Goal: Task Accomplishment & Management: Complete application form

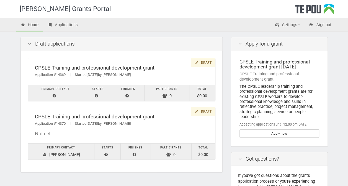
click at [204, 61] on div "Draft" at bounding box center [203, 62] width 24 height 9
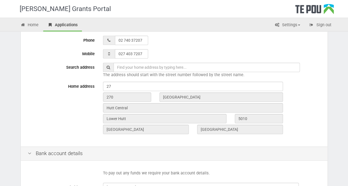
scroll to position [154, 0]
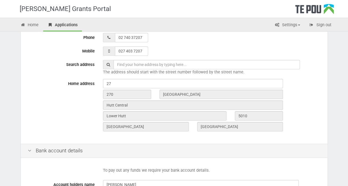
click at [122, 62] on input "text" at bounding box center [206, 64] width 186 height 9
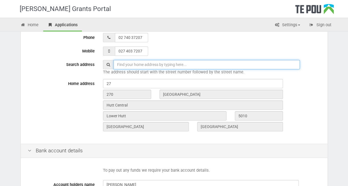
click at [123, 64] on input "text" at bounding box center [206, 64] width 186 height 9
type input "27 Pollard Street Wainuiomata"
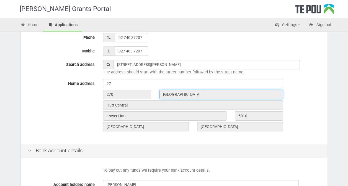
click at [190, 94] on input "High Street" at bounding box center [220, 94] width 123 height 9
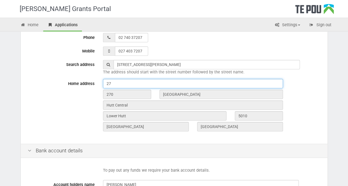
click at [111, 83] on input "27" at bounding box center [193, 83] width 180 height 9
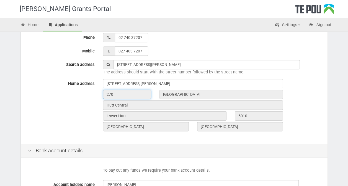
click at [123, 94] on input "270" at bounding box center [127, 94] width 48 height 9
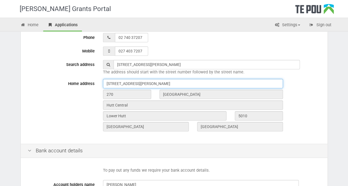
click at [142, 81] on input "27 Pollard Street" at bounding box center [193, 83] width 180 height 9
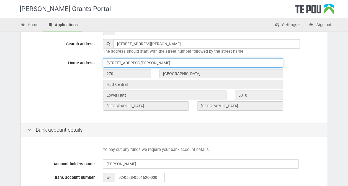
scroll to position [175, 0]
type input "27 Pollard Street, Wainuiomata"
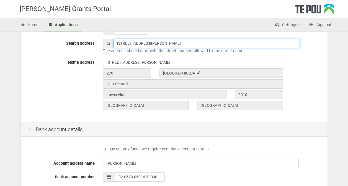
click at [145, 43] on input "27 Pollard Street Wainuiomata" at bounding box center [206, 43] width 186 height 9
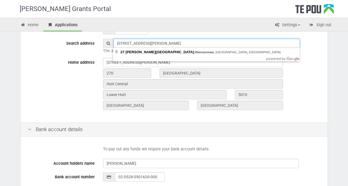
type input "27 Pollard Street, Wainuiomata"
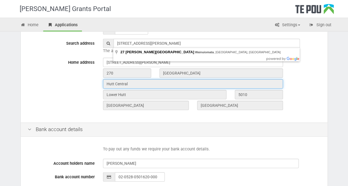
click at [135, 84] on input "Hutt Central" at bounding box center [193, 83] width 180 height 9
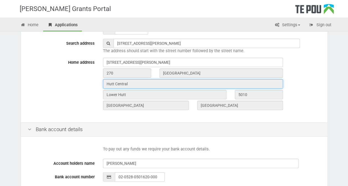
click at [142, 85] on input "Hutt Central" at bounding box center [193, 83] width 180 height 9
drag, startPoint x: 142, startPoint y: 85, endPoint x: 139, endPoint y: 82, distance: 4.5
click at [139, 82] on input "Hutt Central" at bounding box center [193, 83] width 180 height 9
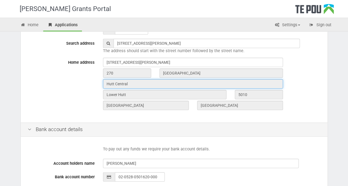
click at [139, 82] on input "Hutt Central" at bounding box center [193, 83] width 180 height 9
drag, startPoint x: 139, startPoint y: 82, endPoint x: 126, endPoint y: 83, distance: 13.4
click at [126, 83] on input "Hutt Central" at bounding box center [193, 83] width 180 height 9
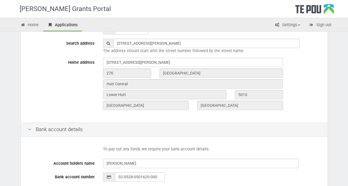
click at [317, 78] on div "270 High Street" at bounding box center [212, 74] width 226 height 11
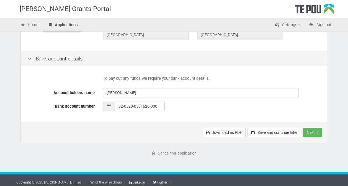
scroll to position [249, 0]
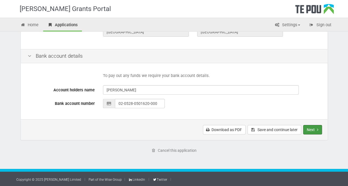
click at [315, 129] on button "Next" at bounding box center [312, 129] width 19 height 9
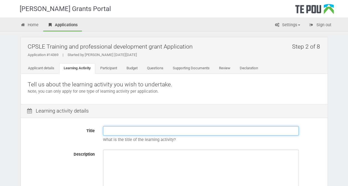
click at [112, 126] on input "Title" at bounding box center [201, 130] width 196 height 9
type input "CPLE Training and professional development"
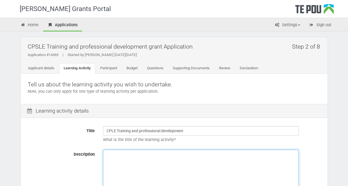
click at [111, 159] on textarea "Description" at bounding box center [201, 171] width 196 height 42
paste textarea "Supporting equity for Māori and Pasifika people. Learning activities that suppo…"
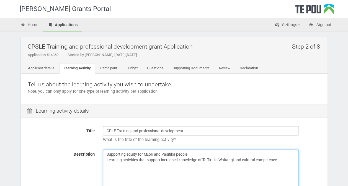
click at [106, 153] on textarea "Supporting equity for Māori and Pasifika people. Learning activities that suppo…" at bounding box center [201, 171] width 196 height 42
click at [190, 155] on textarea "To learn about supporting tangata whai ora in a peer way. Supporting equity for…" at bounding box center [201, 171] width 196 height 42
click at [196, 153] on textarea "To learn about supporting tangata whai ora in a Peer way. Supporting equity for…" at bounding box center [201, 171] width 196 height 42
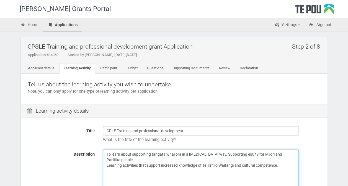
click at [220, 154] on textarea "To learn about supporting tangata whai ora in a Peer support way. Supporting eq…" at bounding box center [201, 171] width 196 height 42
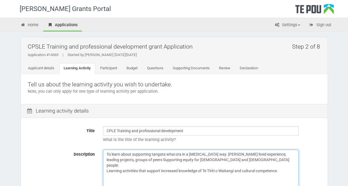
click at [296, 154] on textarea "To learn about supporting tangata whai ora in a Peer support way. Sharing lived…" at bounding box center [201, 171] width 196 height 42
click at [141, 160] on textarea "To learn about supporting tangata whai ora in a Peer support way. Sharing lived…" at bounding box center [201, 171] width 196 height 42
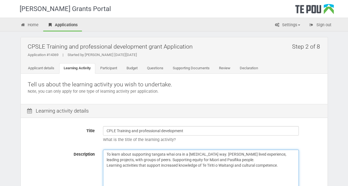
click at [162, 165] on textarea "To learn about supporting tangata whai ora in a Peer support way. Sharing lived…" at bounding box center [201, 171] width 196 height 42
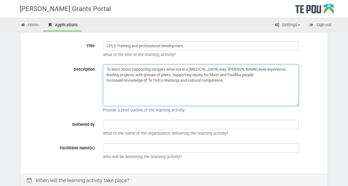
scroll to position [86, 0]
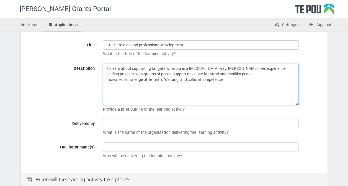
type textarea "To learn about supporting tangata whai ora in a Peer support way. Sharing lived…"
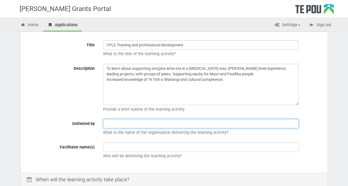
click at [106, 125] on input "text" at bounding box center [201, 123] width 196 height 9
click at [124, 123] on input "Te Pou CPLE" at bounding box center [201, 123] width 196 height 9
type input "Te Pou CPSLE"
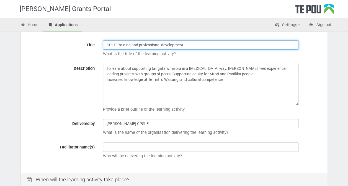
click at [111, 44] on input "CPLE Training and professional development" at bounding box center [201, 44] width 196 height 9
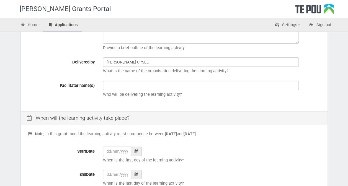
scroll to position [147, 0]
type input "CPSLE Training and professional development"
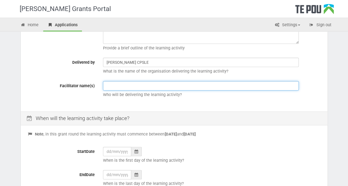
click at [115, 85] on input "text" at bounding box center [201, 85] width 196 height 9
type input "Please add"
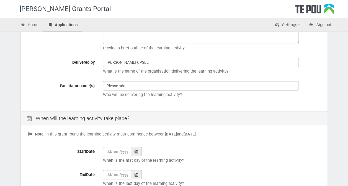
click at [138, 152] on div at bounding box center [136, 151] width 11 height 9
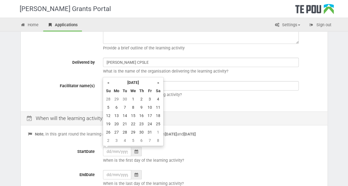
click at [159, 81] on th "»" at bounding box center [158, 83] width 8 height 8
click at [158, 98] on td "1" at bounding box center [158, 99] width 8 height 8
type input "01/11/2025"
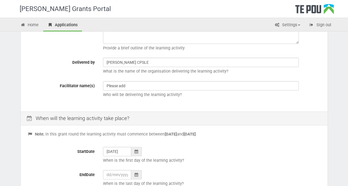
click at [134, 173] on icon at bounding box center [136, 175] width 4 height 4
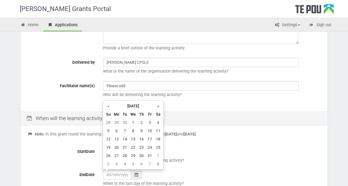
click at [160, 106] on th "»" at bounding box center [158, 106] width 8 height 8
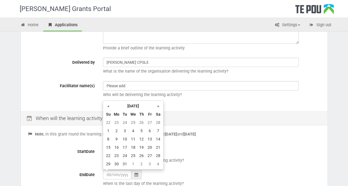
click at [160, 106] on th "»" at bounding box center [158, 106] width 8 height 8
click at [141, 155] on td "30" at bounding box center [141, 156] width 8 height 8
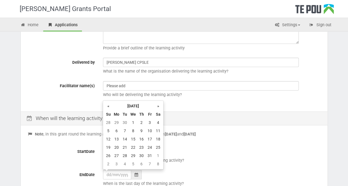
type input "30/07/2026"
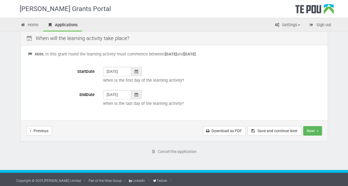
scroll to position [229, 0]
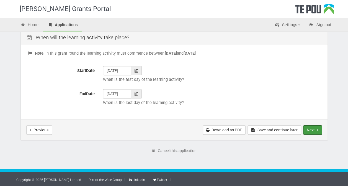
click at [317, 127] on button "Next" at bounding box center [312, 130] width 19 height 9
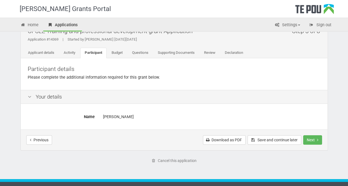
scroll to position [25, 0]
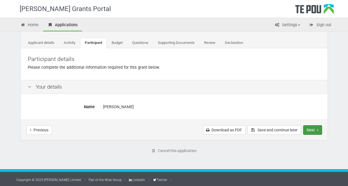
click at [314, 129] on button "Next" at bounding box center [312, 130] width 19 height 9
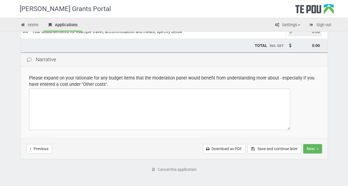
scroll to position [117, 0]
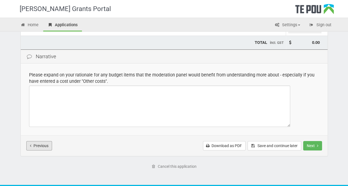
click at [34, 147] on button "Previous" at bounding box center [39, 145] width 26 height 9
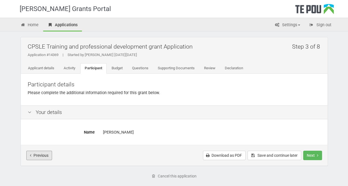
click at [35, 157] on button "Previous" at bounding box center [39, 155] width 26 height 9
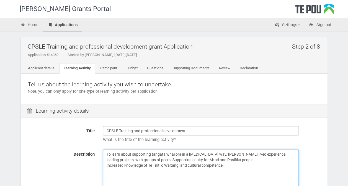
click at [141, 159] on textarea "To learn about supporting tangata whai ora in a Peer support way. Sharing lived…" at bounding box center [201, 171] width 196 height 42
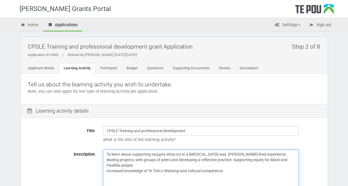
click at [151, 154] on textarea "To learn about supporting tangata whai ora in a Peer support way. Sharing lived…" at bounding box center [201, 171] width 196 height 42
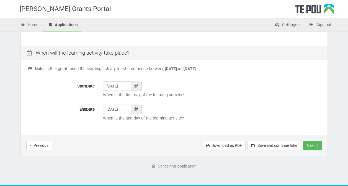
scroll to position [214, 0]
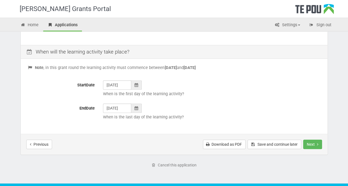
type textarea "To learn about leading tangata whai ora, in a Peer support way. Sharing lived e…"
click at [316, 145] on button "Next" at bounding box center [312, 144] width 19 height 9
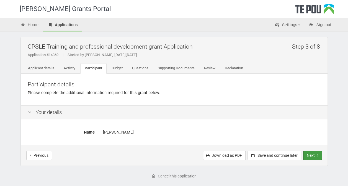
click at [315, 155] on button "Next" at bounding box center [312, 155] width 19 height 9
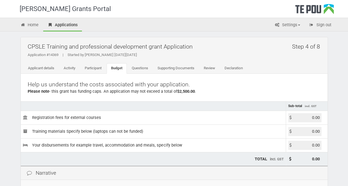
click at [314, 115] on input "0.00" at bounding box center [304, 117] width 33 height 9
click at [319, 116] on input "0.00" at bounding box center [304, 117] width 33 height 9
type input "0"
type input "2500.00"
type input "2,500.00"
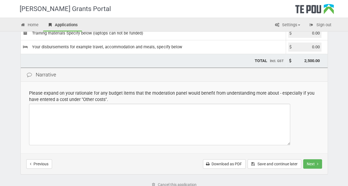
scroll to position [99, 0]
click at [314, 163] on button "Next" at bounding box center [312, 163] width 19 height 9
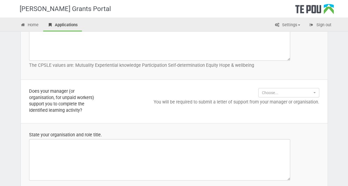
scroll to position [428, 0]
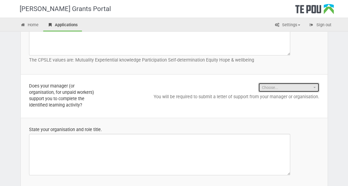
click at [314, 86] on button "Choose..." at bounding box center [288, 87] width 61 height 9
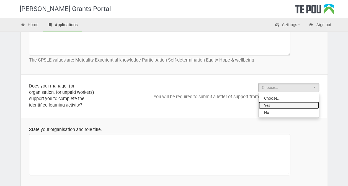
click at [303, 106] on link "Yes" at bounding box center [288, 105] width 60 height 7
select select "Yes"
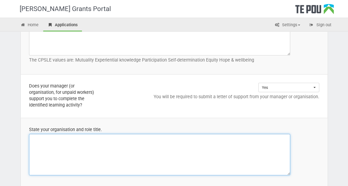
drag, startPoint x: 32, startPoint y: 144, endPoint x: 42, endPoint y: 146, distance: 10.1
click at [33, 144] on textarea at bounding box center [159, 155] width 261 height 42
click at [124, 138] on textarea "Senior Peer support worker at Tatai Hono Day service Acute Alternative" at bounding box center [159, 155] width 261 height 42
click at [159, 137] on textarea "Senior Peer support worker at Tatai Hono Day service, Acute Alternative" at bounding box center [159, 155] width 261 height 42
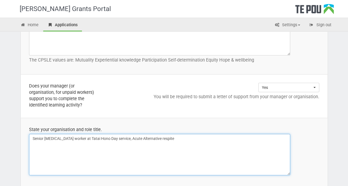
click at [125, 137] on textarea "Senior Peer support worker at Tatai Hono Day service, Acute Alternative respite" at bounding box center [159, 155] width 261 height 42
paste textarea "Supporting equity for Māori and Pasifika people. Learning activities that suppo…"
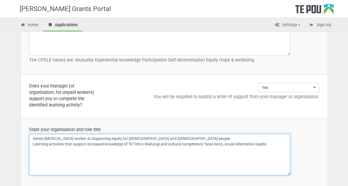
click at [271, 145] on textarea "Senior Peer support worker at Supporting equity for Māori and Pasifika people. …" at bounding box center [159, 155] width 261 height 42
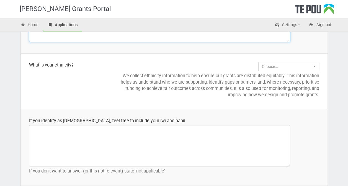
scroll to position [566, 0]
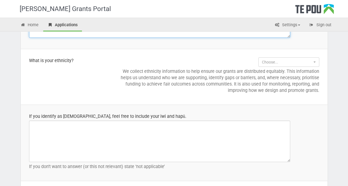
type textarea "Senior Peer support worker at Pathways Acute Alternative Day space- Tatai Hono"
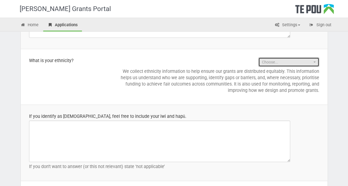
click at [315, 62] on span "button" at bounding box center [314, 62] width 2 height 1
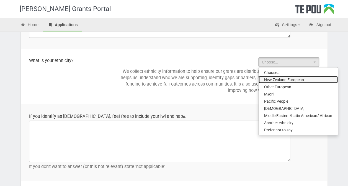
click at [305, 79] on link "New Zealand European" at bounding box center [297, 79] width 79 height 7
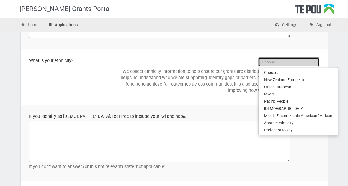
select select "New Zealand European"
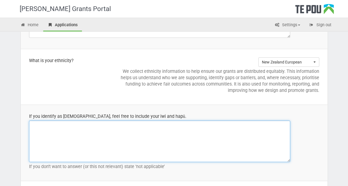
click at [42, 123] on textarea at bounding box center [159, 142] width 261 height 42
click at [58, 123] on textarea "My daughter is Ngai Tahu" at bounding box center [159, 142] width 261 height 42
click at [37, 123] on textarea "My daughter is Ngai Tahu" at bounding box center [159, 142] width 261 height 42
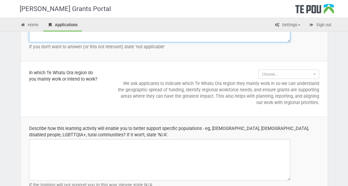
scroll to position [694, 0]
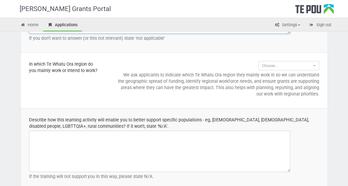
type textarea "My daughter is Ngai Tahu"
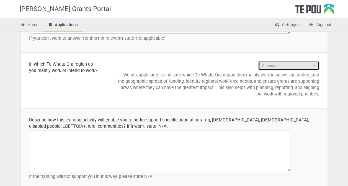
click at [313, 63] on button "Choose..." at bounding box center [288, 65] width 61 height 9
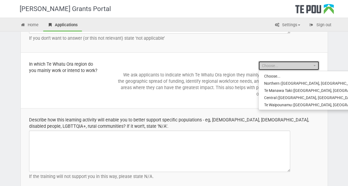
select select "Central (Mid Central, Wanganui, Capital and Coast/Hutt Valley, Hawkes Bay and W…"
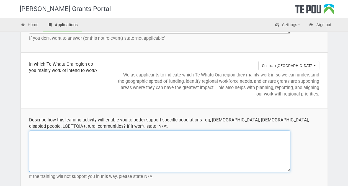
click at [41, 134] on textarea at bounding box center [159, 152] width 261 height 42
paste textarea "Supporting equity for Māori and Pasifika people. Learning activities that suppo…"
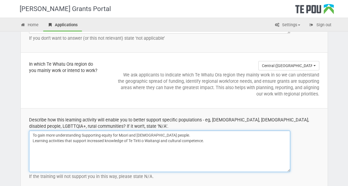
click at [84, 133] on textarea "To gain more understanding Supporting equity for Māori and Pasifika people. Lea…" at bounding box center [159, 152] width 261 height 42
click at [87, 138] on textarea "To gain more understanding and supporting equity for Māori and Pasifika people.…" at bounding box center [159, 152] width 261 height 42
click at [172, 134] on textarea "To gain more understanding and supporting equity for Māori and Pasifika people.…" at bounding box center [159, 152] width 261 height 42
click at [108, 133] on textarea "To gain more understanding and supporting equity for Māori and Pasifika people,…" at bounding box center [159, 152] width 261 height 42
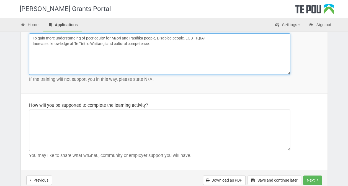
scroll to position [806, 0]
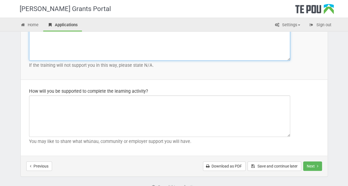
type textarea "To gain more understanding of peer equity for Māori and Pasifika people, Disabl…"
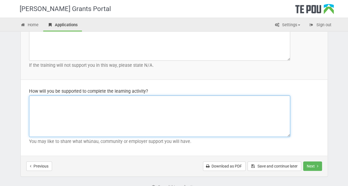
click at [41, 102] on textarea at bounding box center [159, 117] width 261 height 42
click at [141, 98] on textarea "Pathways may allow me the time to do this course, my Coach id supportive" at bounding box center [159, 117] width 261 height 42
click at [161, 97] on textarea "Pathways may allow me the time to do this course, my Coach is supportive" at bounding box center [159, 117] width 261 height 42
click at [120, 98] on textarea "Pathways may allow me the time to do this course, my Coach is supportive." at bounding box center [159, 117] width 261 height 42
click at [57, 98] on textarea "Pathways may allow me the time to do this course, I will need to check, my Coac…" at bounding box center [159, 117] width 261 height 42
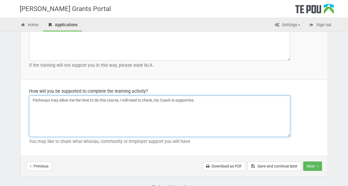
click at [201, 97] on textarea "Pathways may allow me the time to do this course, I will need to check, my Coac…" at bounding box center [159, 117] width 261 height 42
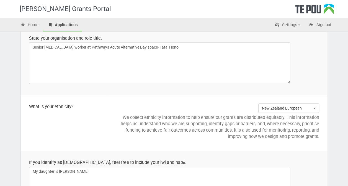
scroll to position [518, 0]
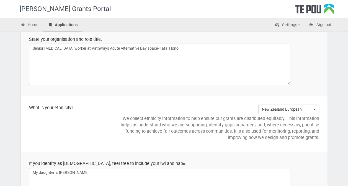
type textarea "Pathways may allow me the time to do this course, I will need to check, my Coac…"
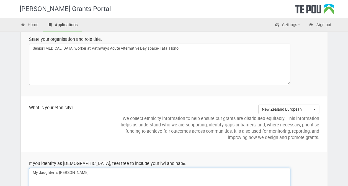
click at [58, 172] on textarea "My daughter is Ngai Tahu" at bounding box center [159, 189] width 261 height 42
click at [91, 174] on textarea "My daughter is from Ngai Tahu" at bounding box center [159, 189] width 261 height 42
click at [76, 170] on textarea "My daughter is from Ngai Tahu" at bounding box center [159, 189] width 261 height 42
click at [74, 171] on textarea "My daughter is from Ngai Tahu" at bounding box center [159, 189] width 261 height 42
click at [92, 173] on textarea "My daughter is from Ngāi Tahu" at bounding box center [159, 189] width 261 height 42
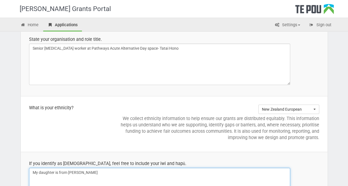
type textarea "My daughter is from Ngāi Tahu"
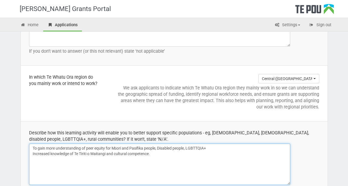
click at [163, 160] on textarea "To gain more understanding of peer equity for Māori and Pasifika people, Disabl…" at bounding box center [159, 165] width 261 height 42
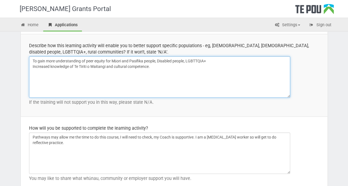
scroll to position [768, 0]
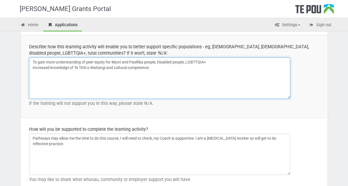
click at [113, 66] on textarea "To gain more understanding of peer equity for Māori and Pasifika people, Disabl…" at bounding box center [159, 79] width 261 height 42
click at [160, 64] on textarea "To gain more understanding of peer equity for Māori and Pasifika people, Disabl…" at bounding box center [159, 79] width 261 height 42
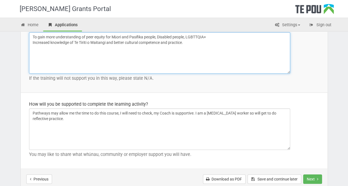
scroll to position [794, 0]
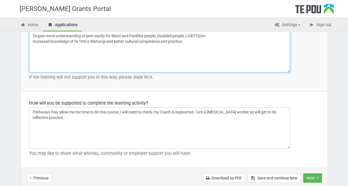
click at [159, 34] on textarea "To gain more understanding of peer equity for Māori and Pasifika people, Disabl…" at bounding box center [159, 52] width 261 height 42
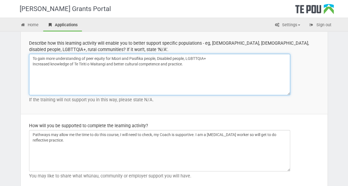
scroll to position [771, 0]
click at [211, 57] on textarea "To gain more understanding of peer equity for Māori and Pasifika people, includ…" at bounding box center [159, 75] width 261 height 42
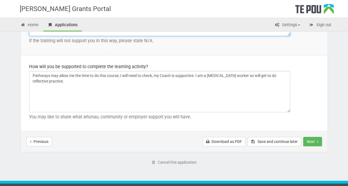
scroll to position [834, 0]
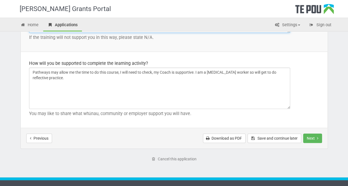
type textarea "To gain more understanding of peer equity for Māori and Pasifika people, includ…"
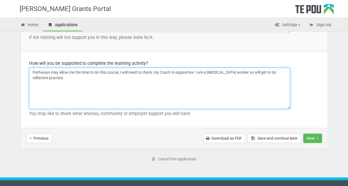
click at [158, 71] on textarea "Pathways may allow me the time to do this course, I will need to check, my Coac…" at bounding box center [159, 89] width 261 height 42
click at [52, 71] on textarea "Pathways y Coach is supportive. I am a peer support worker so will get to do re…" at bounding box center [159, 89] width 261 height 42
click at [84, 70] on textarea "Pathways Coach is supportive. I am a peer support worker so will get to do refl…" at bounding box center [159, 89] width 261 height 42
click at [95, 69] on textarea "Pathways Coach is supportive of my development. I am a peer support worker so w…" at bounding box center [159, 89] width 261 height 42
click at [118, 71] on textarea "Pathways Coach is supportive of my development. I am a peer support worker so w…" at bounding box center [159, 89] width 261 height 42
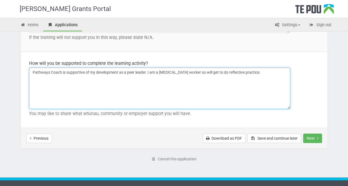
click at [238, 70] on textarea "Pathways Coach is supportive of my development as a peer leader. I am a peer su…" at bounding box center [159, 89] width 261 height 42
click at [232, 72] on textarea "Pathways Coach is supportive of my development as a peer leader. I am a peer su…" at bounding box center [159, 89] width 261 height 42
type textarea "Pathways Coach is supportive of my development as a peer leader. I am a peer su…"
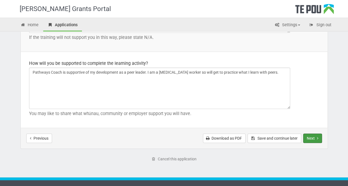
click at [315, 136] on button "Next" at bounding box center [312, 138] width 19 height 9
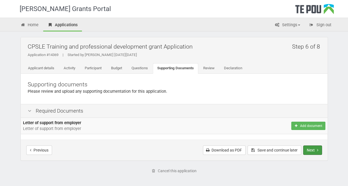
click at [313, 151] on button "Next" at bounding box center [312, 150] width 19 height 9
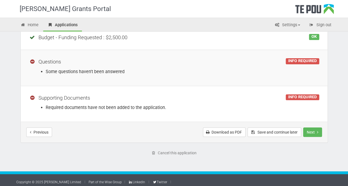
scroll to position [159, 0]
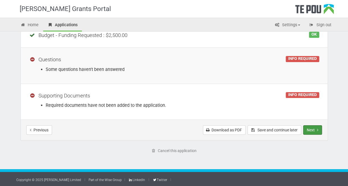
click at [311, 128] on button "Next" at bounding box center [312, 130] width 19 height 9
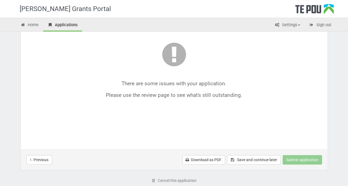
scroll to position [80, 0]
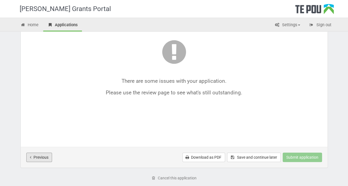
click at [42, 156] on button "Previous" at bounding box center [39, 157] width 26 height 9
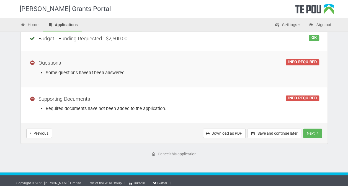
scroll to position [159, 0]
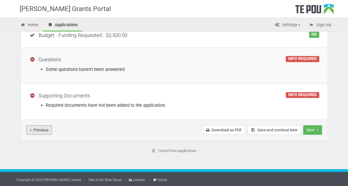
click at [37, 129] on button "Previous" at bounding box center [39, 130] width 26 height 9
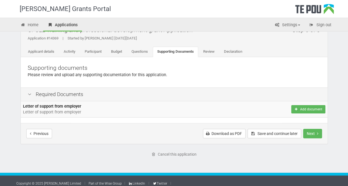
scroll to position [20, 0]
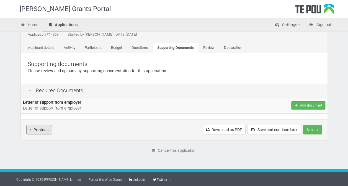
click at [34, 128] on button "Previous" at bounding box center [39, 129] width 26 height 9
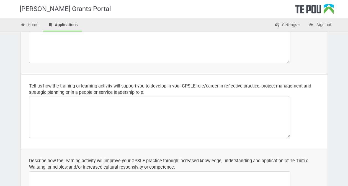
scroll to position [106, 0]
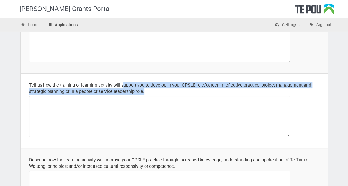
drag, startPoint x: 123, startPoint y: 84, endPoint x: 158, endPoint y: 91, distance: 35.9
click at [158, 91] on div "Tell us how the training or learning activity will support you to develop in yo…" at bounding box center [174, 88] width 290 height 13
copy div "upport you to develop in your CPSLE role/career in reflective practice, project…"
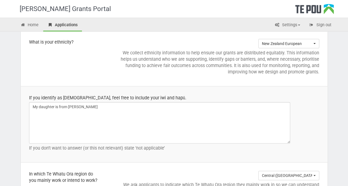
scroll to position [583, 0]
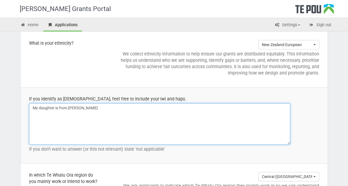
click at [87, 105] on textarea "My daughter is from Ngāi Tahu" at bounding box center [159, 124] width 261 height 42
click at [54, 106] on textarea "My daughter is from Ngāi Tahu" at bounding box center [159, 124] width 261 height 42
click at [69, 105] on textarea "My daughter is from Ngāi Tahu" at bounding box center [159, 124] width 261 height 42
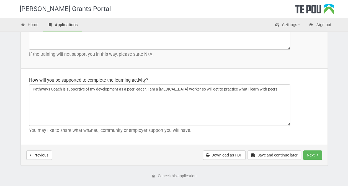
scroll to position [841, 0]
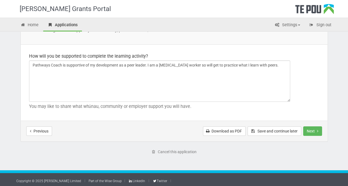
type textarea "My daughter and her dad and grandmother is from Ngāi Tahu,"
click at [310, 129] on button "Next" at bounding box center [312, 131] width 19 height 9
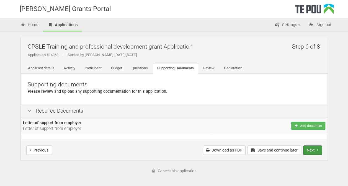
click at [313, 151] on button "Next" at bounding box center [312, 150] width 19 height 9
